Goal: Task Accomplishment & Management: Manage account settings

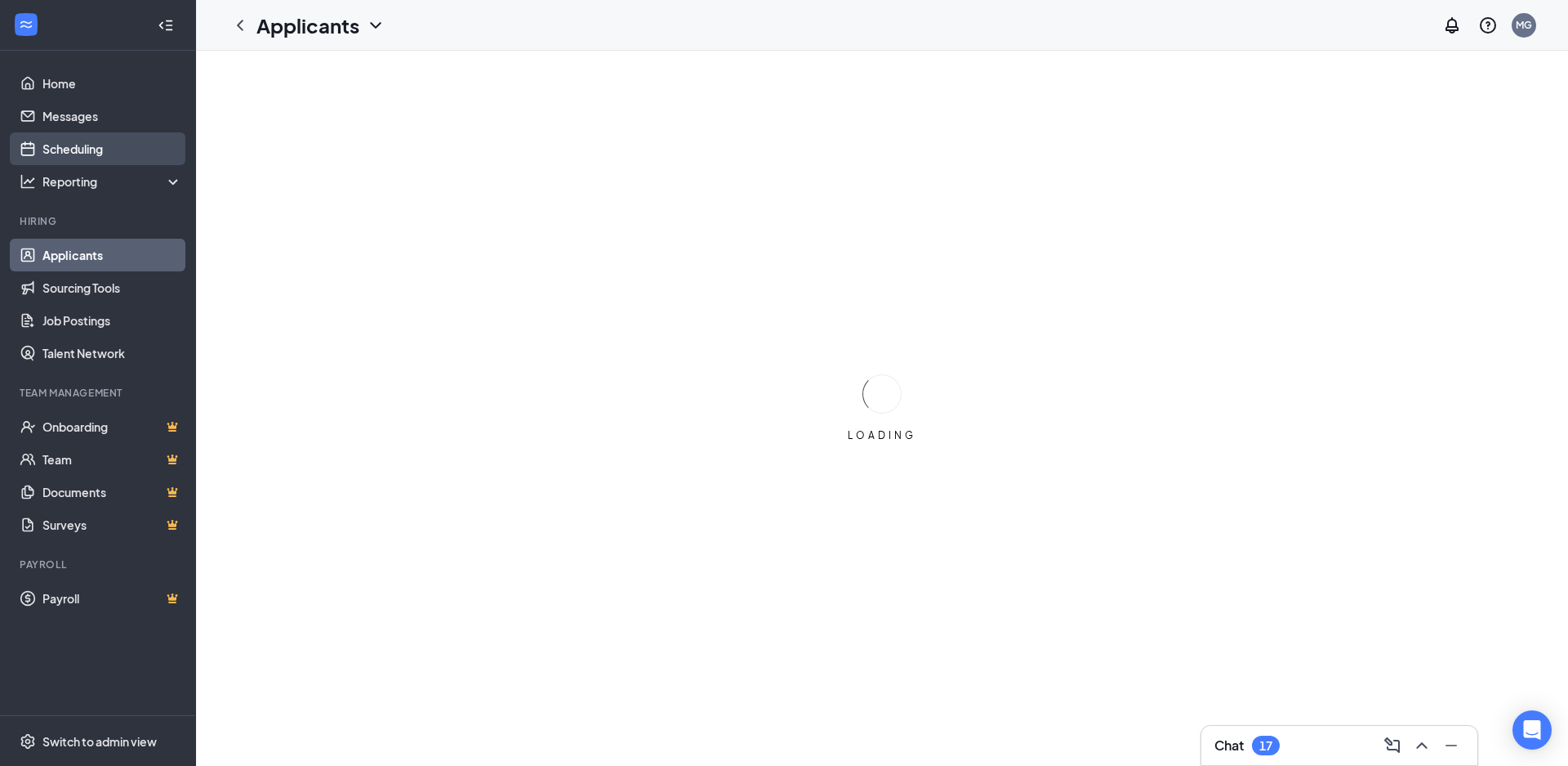
click at [101, 141] on link "Scheduling" at bounding box center [112, 149] width 140 height 33
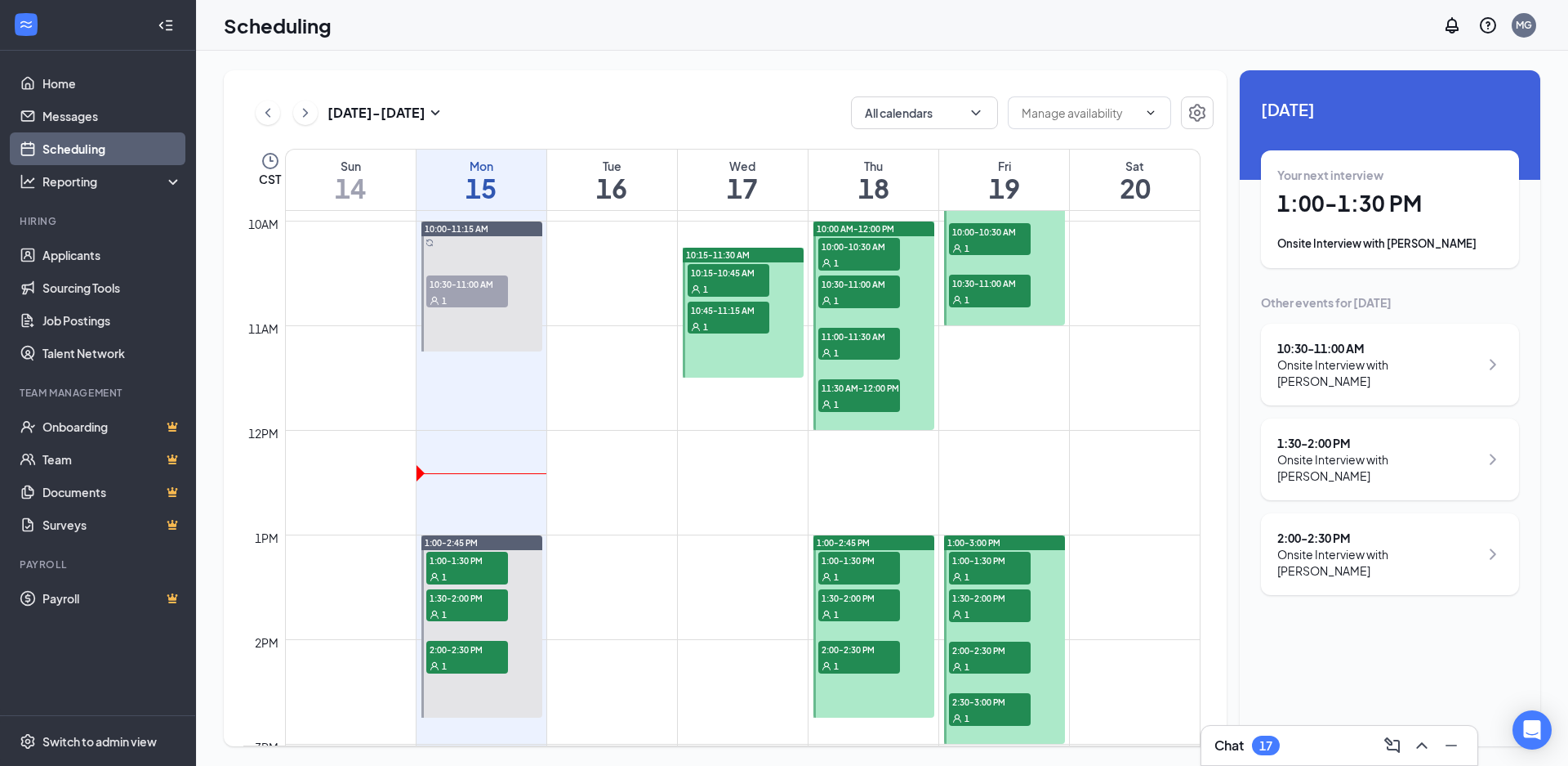
scroll to position [1130, 0]
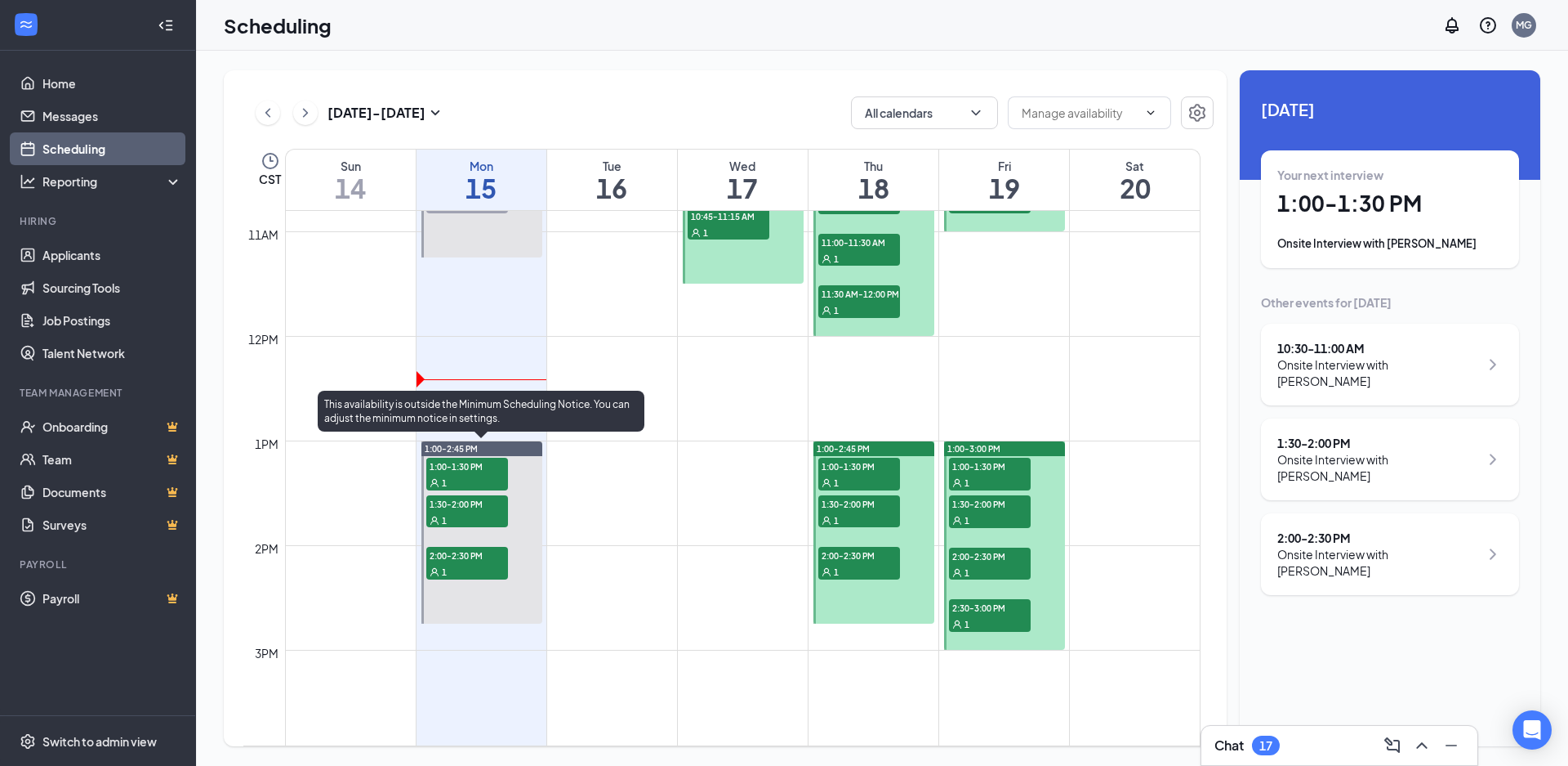
click at [492, 445] on div "1:00-2:45 PM" at bounding box center [482, 449] width 121 height 15
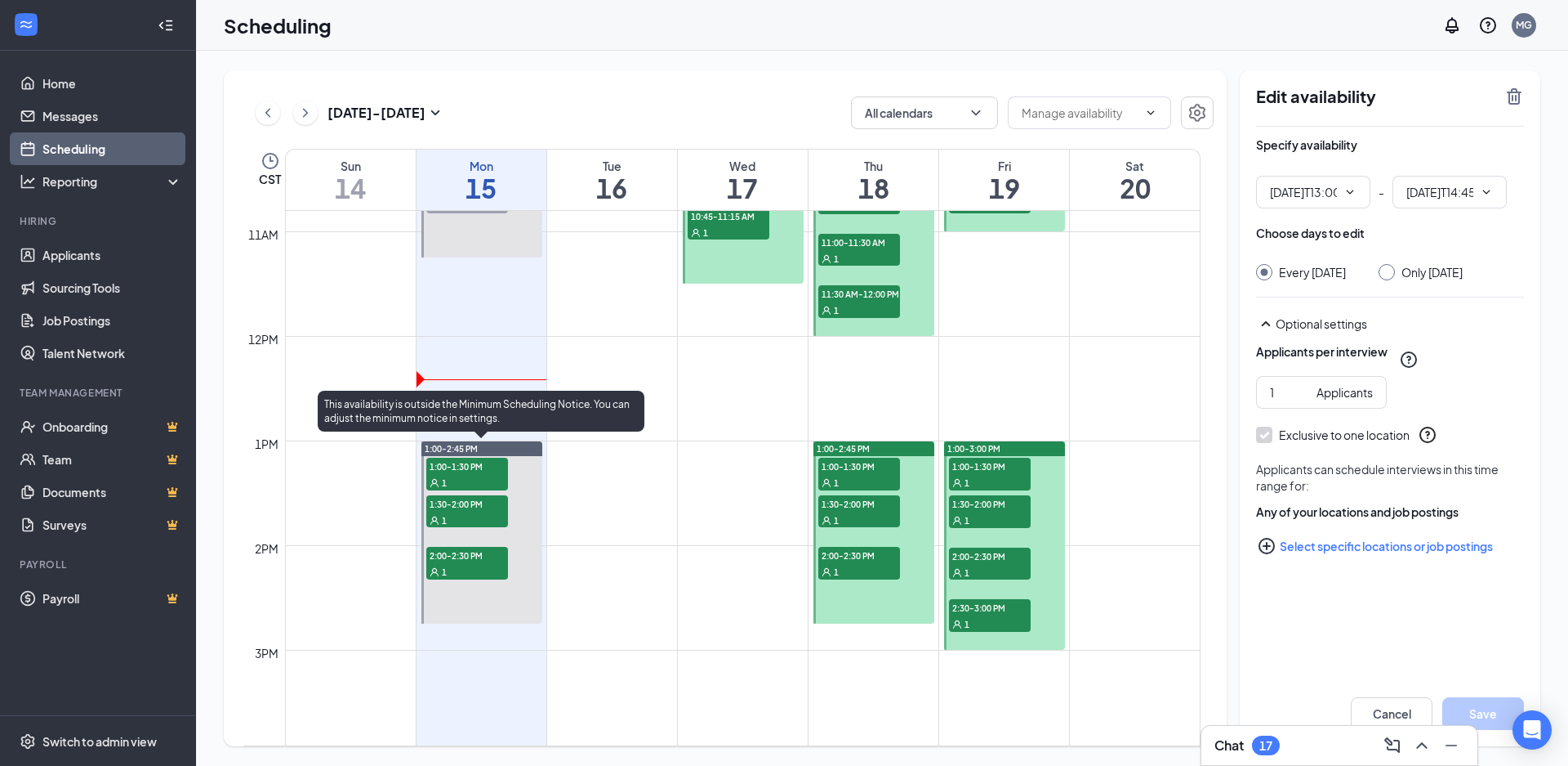
type input "01:00 PM"
type input "02:45 PM"
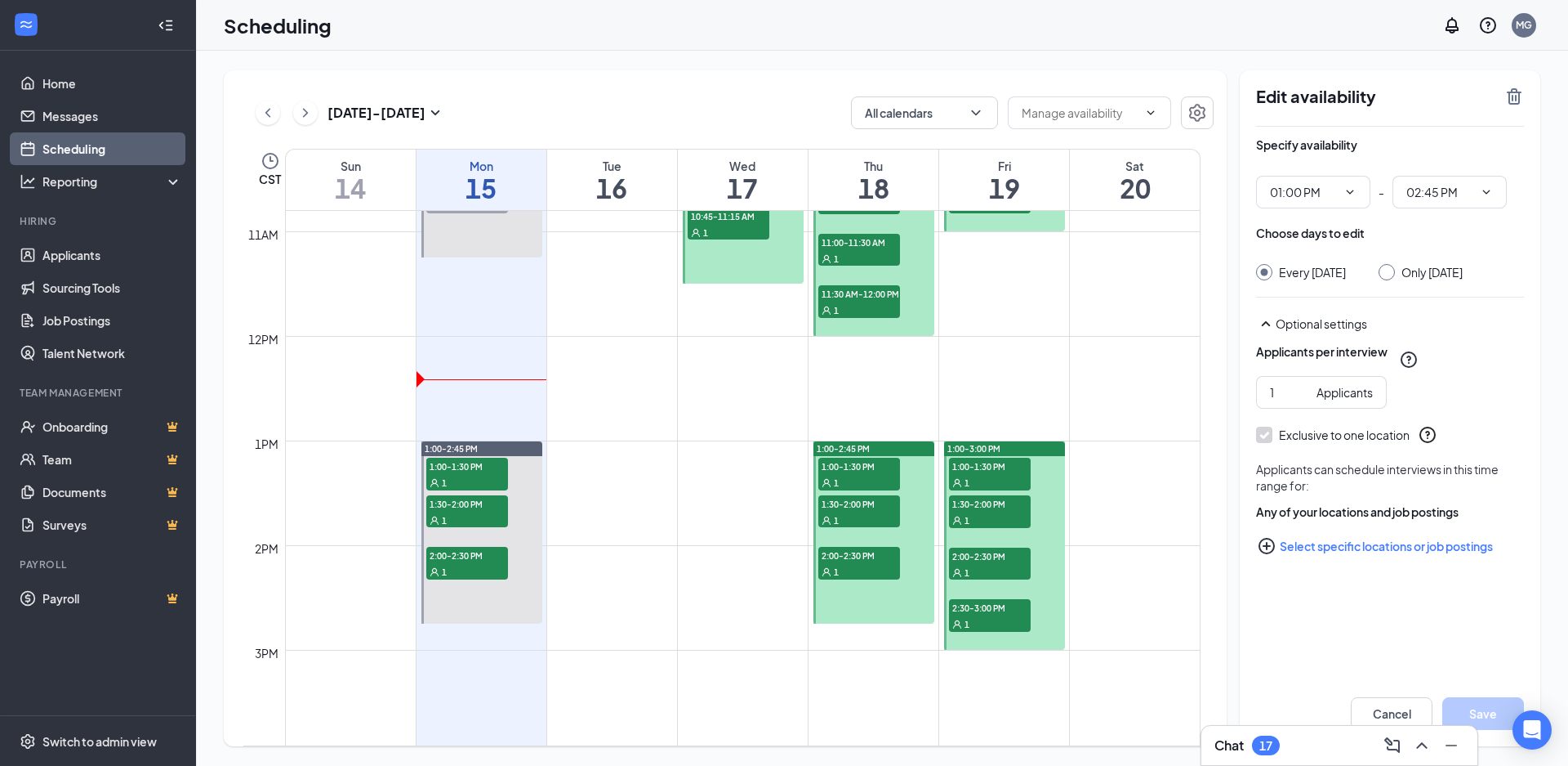
click at [1508, 107] on div "Edit availability" at bounding box center [1389, 107] width 267 height 40
click at [1518, 96] on icon "TrashOutline" at bounding box center [1513, 96] width 19 height 19
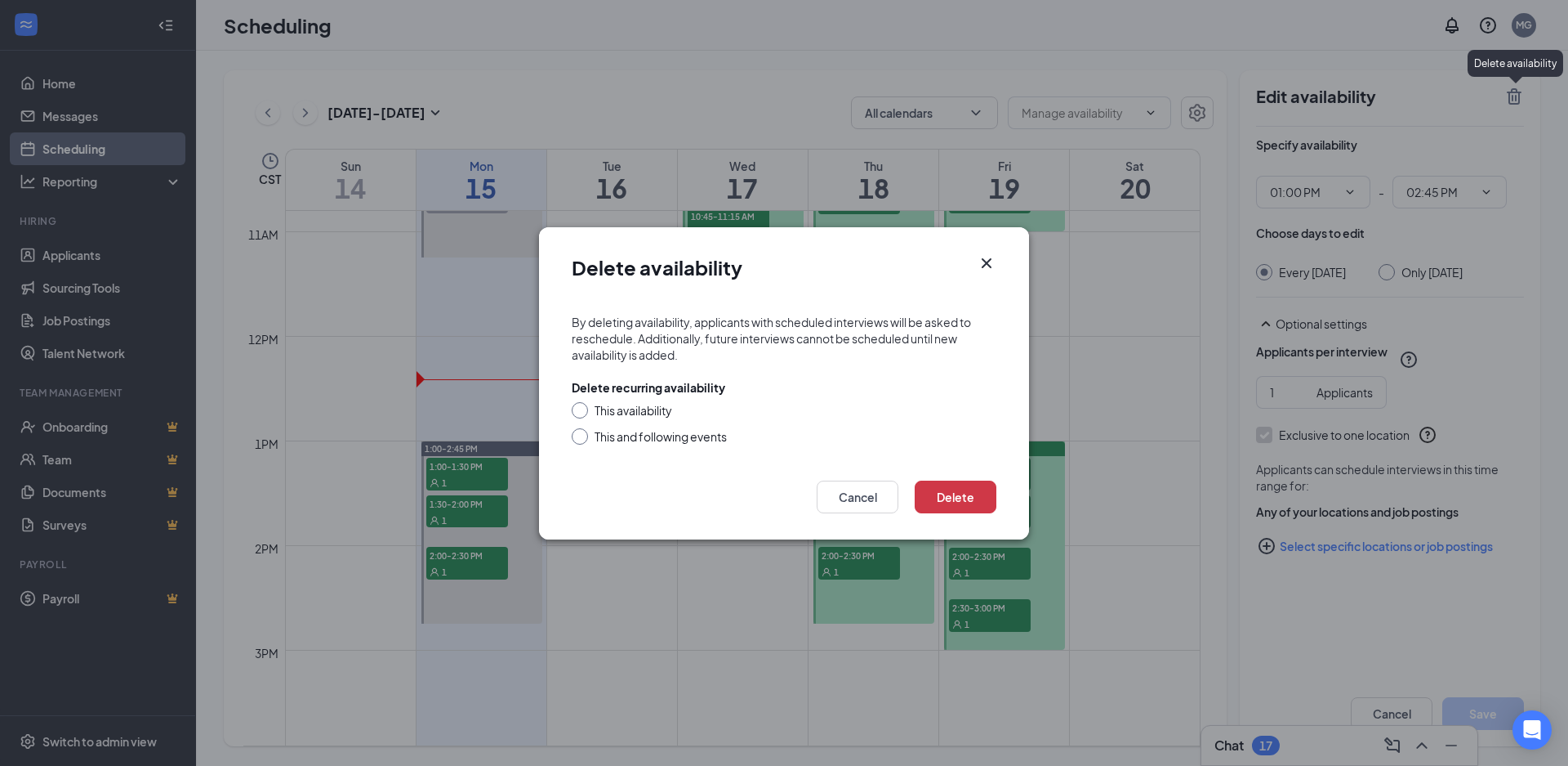
click at [588, 409] on div "This availability" at bounding box center [784, 409] width 424 height 16
click at [584, 411] on div at bounding box center [579, 409] width 16 height 16
click at [589, 415] on div "This availability" at bounding box center [784, 409] width 424 height 16
click at [581, 410] on input "This availability" at bounding box center [578, 408] width 12 height 12
radio input "true"
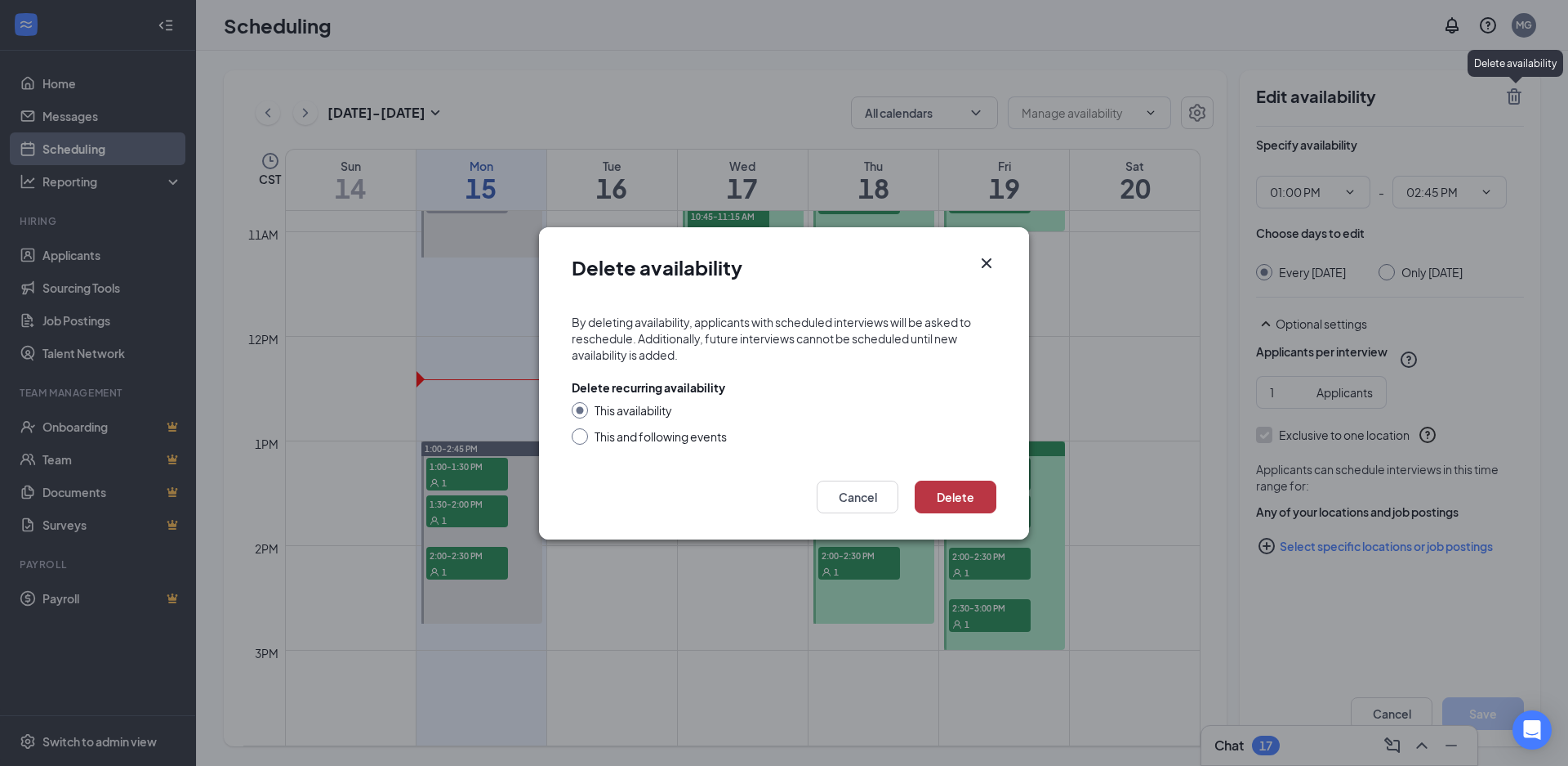
click at [950, 497] on button "Delete" at bounding box center [955, 497] width 81 height 33
